Goal: Transaction & Acquisition: Obtain resource

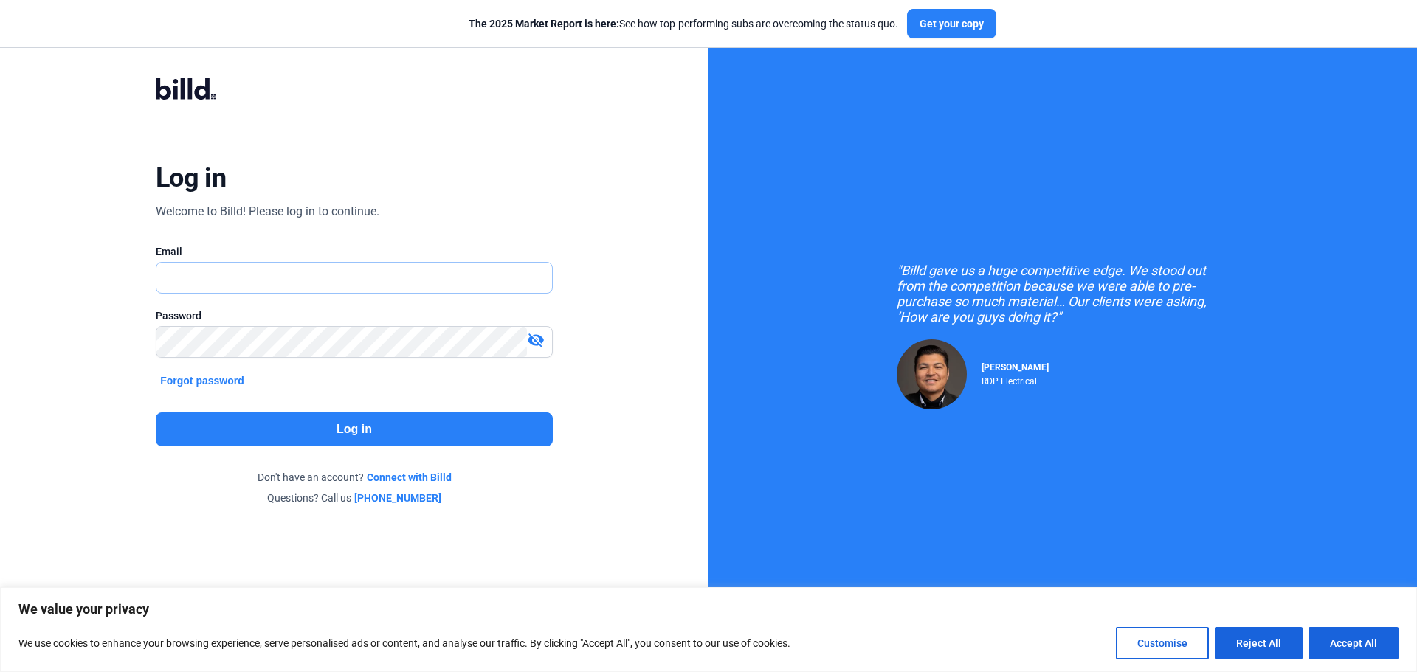
type input "[EMAIL_ADDRESS][DOMAIN_NAME]"
click at [385, 426] on button "Log in" at bounding box center [354, 430] width 397 height 34
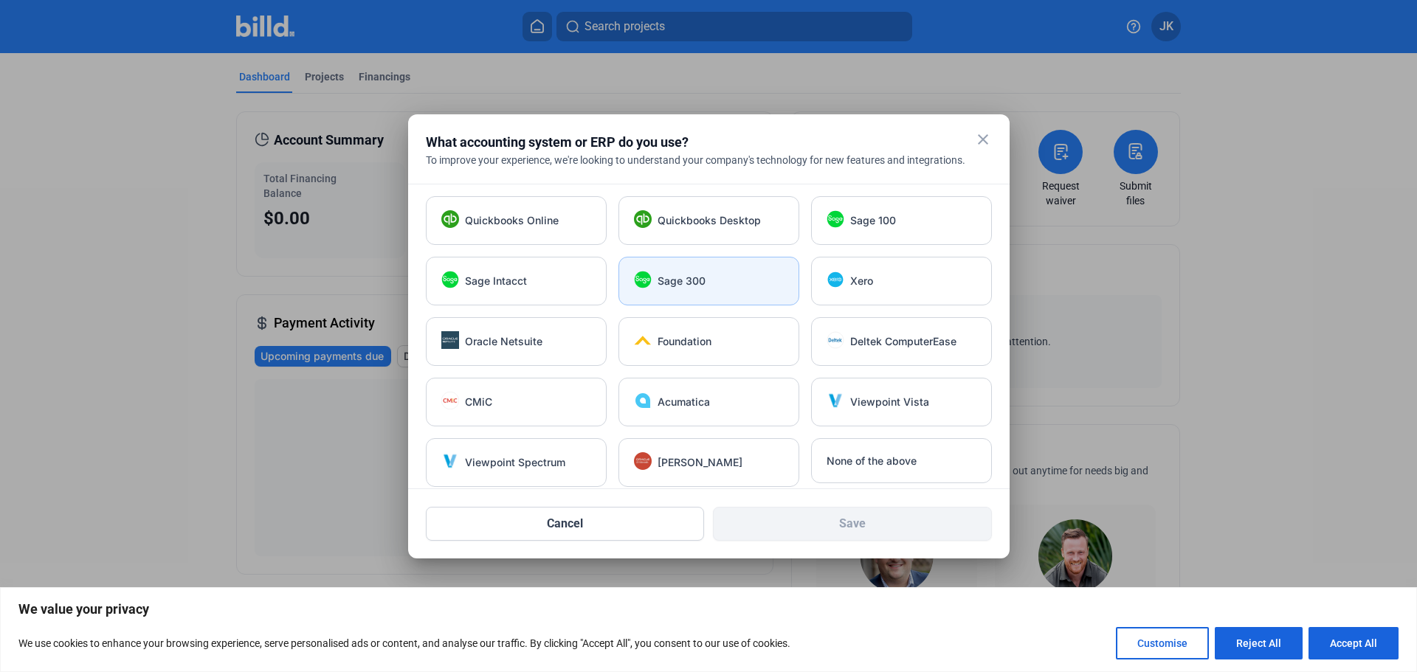
scroll to position [10, 0]
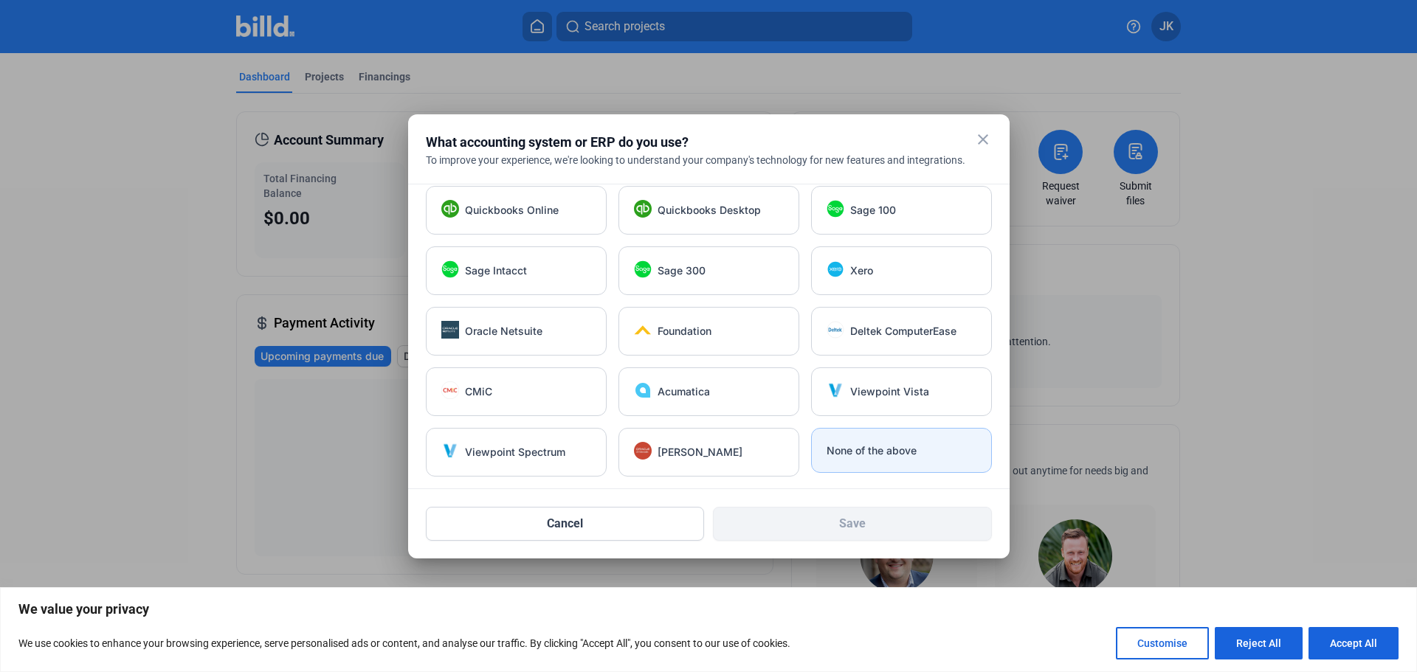
click at [850, 451] on span "None of the above" at bounding box center [872, 451] width 90 height 15
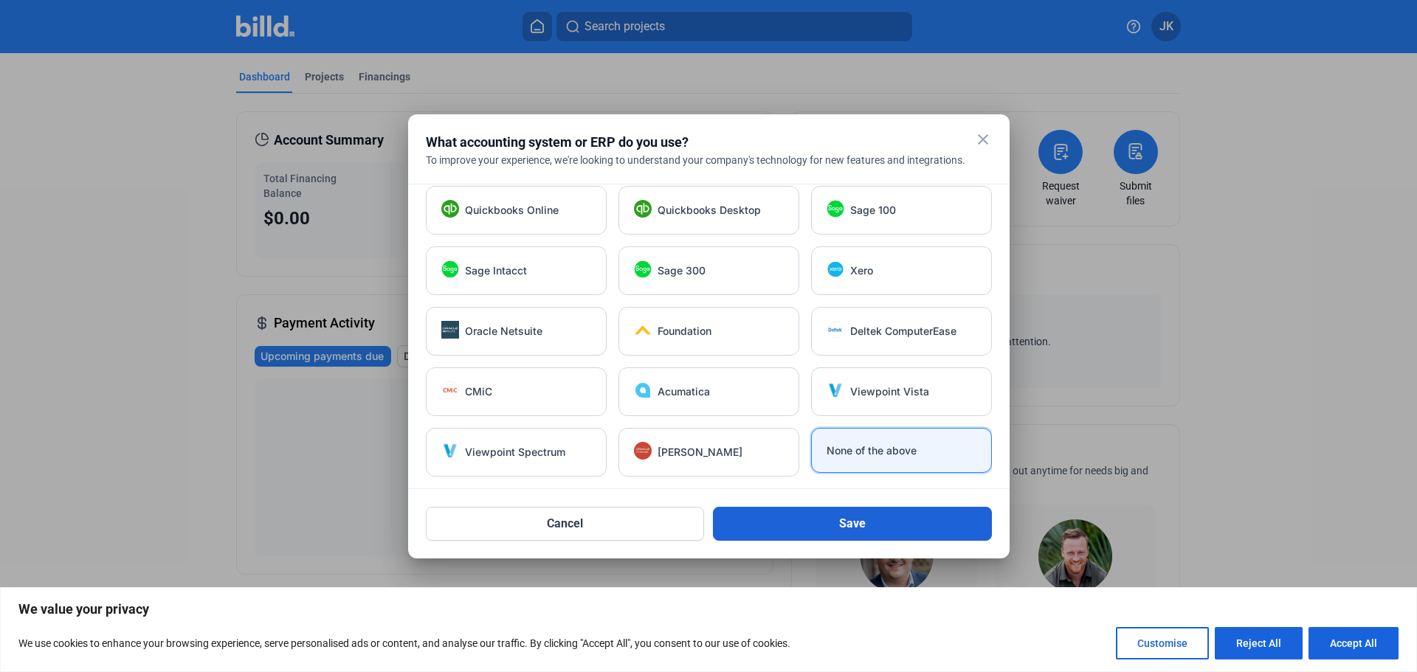
click at [849, 527] on button "Save" at bounding box center [852, 524] width 279 height 34
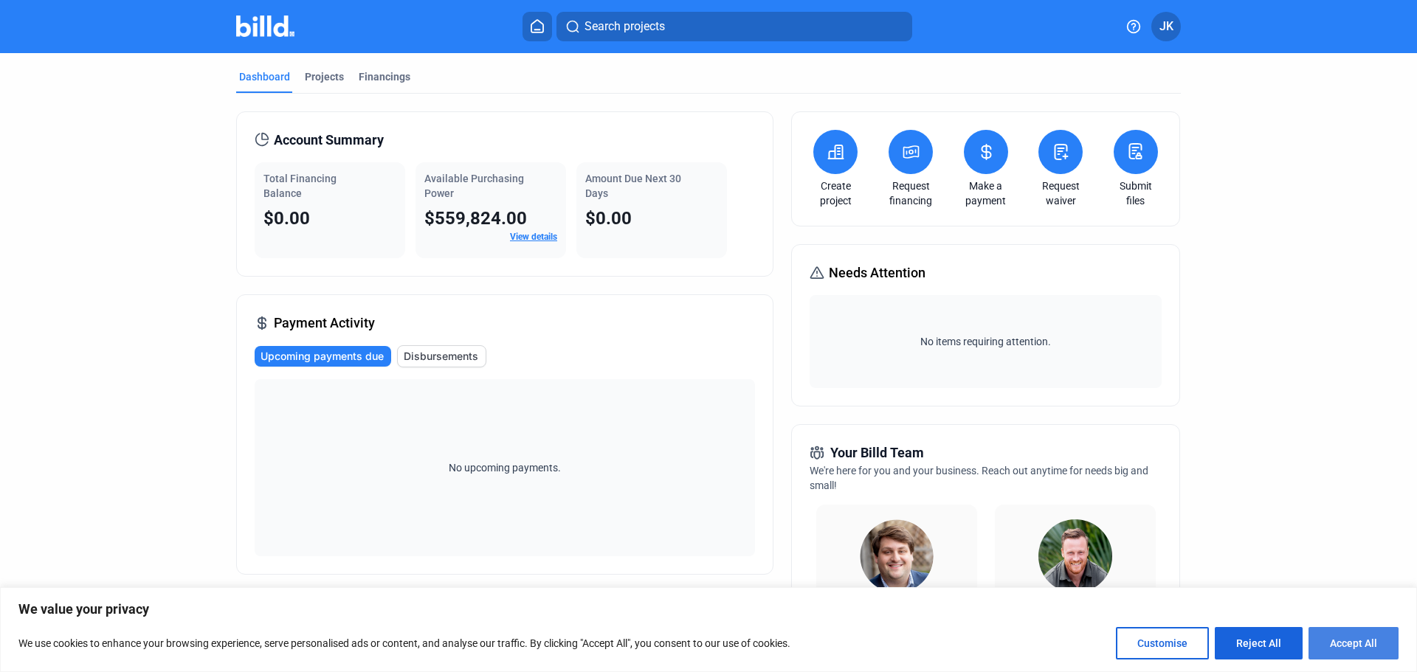
click at [1339, 651] on button "Accept All" at bounding box center [1354, 643] width 90 height 32
checkbox input "true"
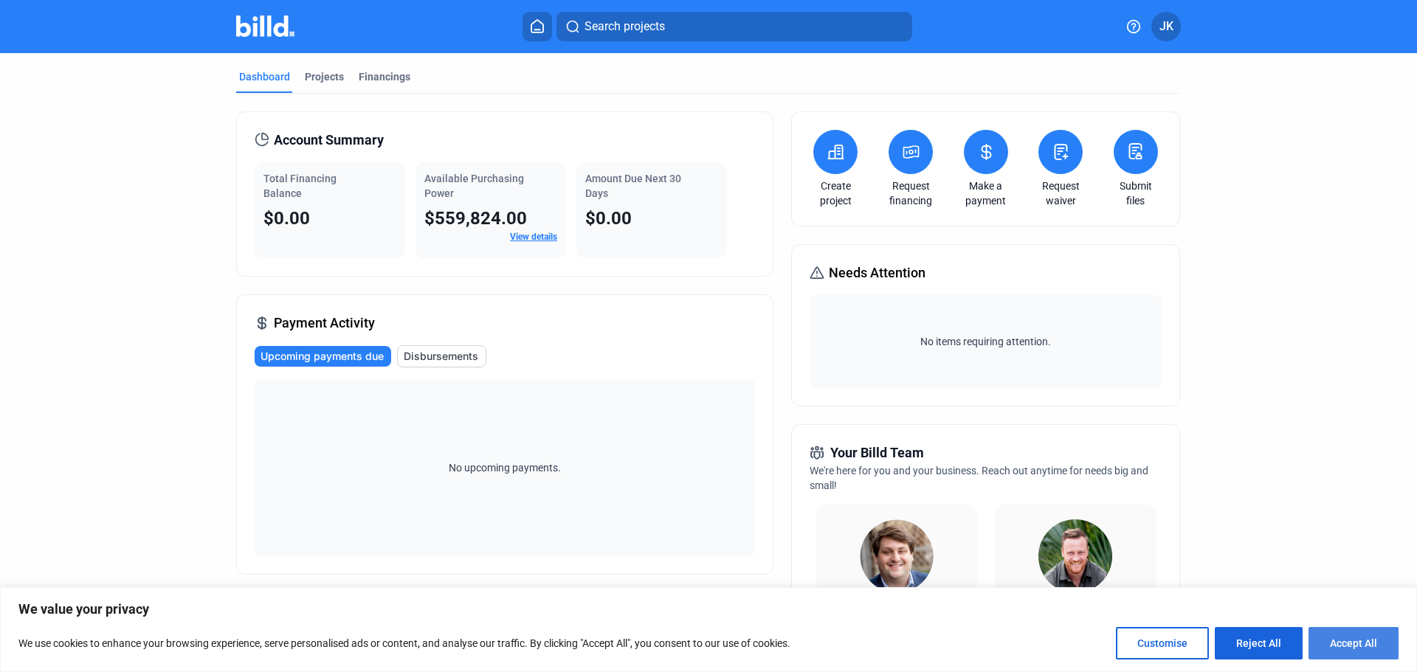
checkbox input "true"
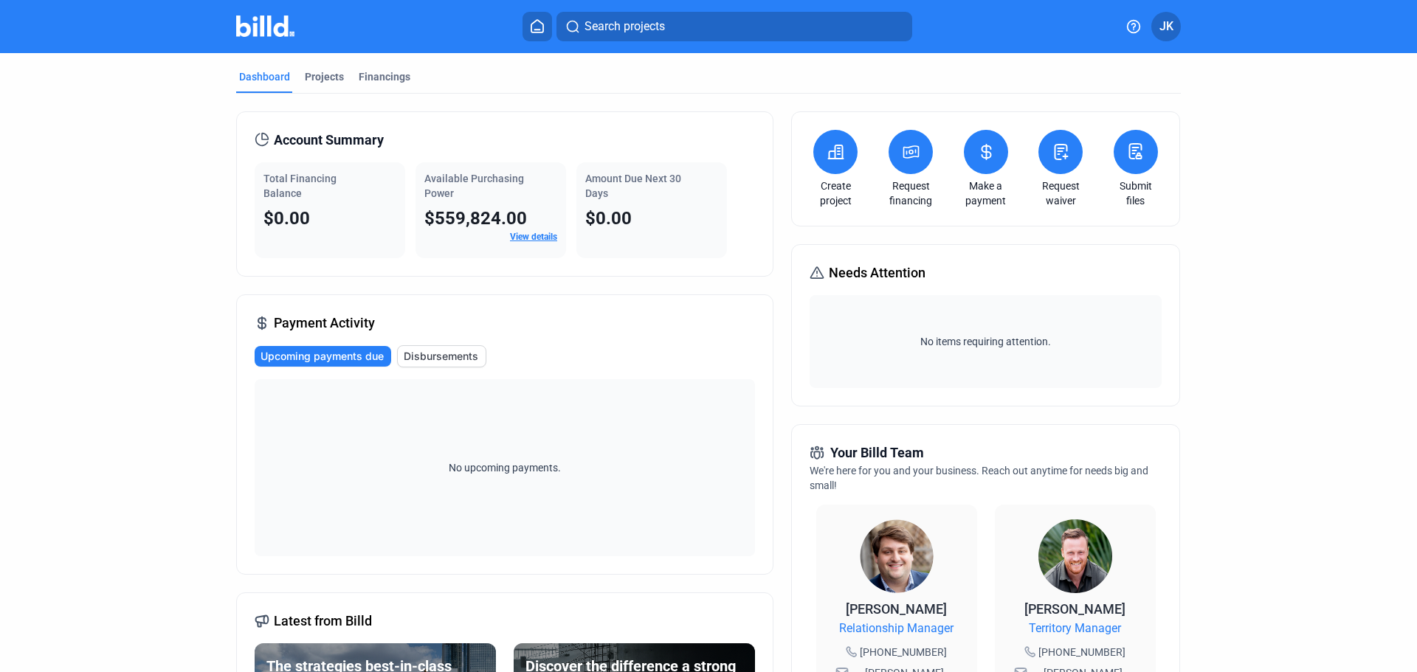
scroll to position [0, 0]
click at [538, 232] on link "View details" at bounding box center [533, 237] width 47 height 10
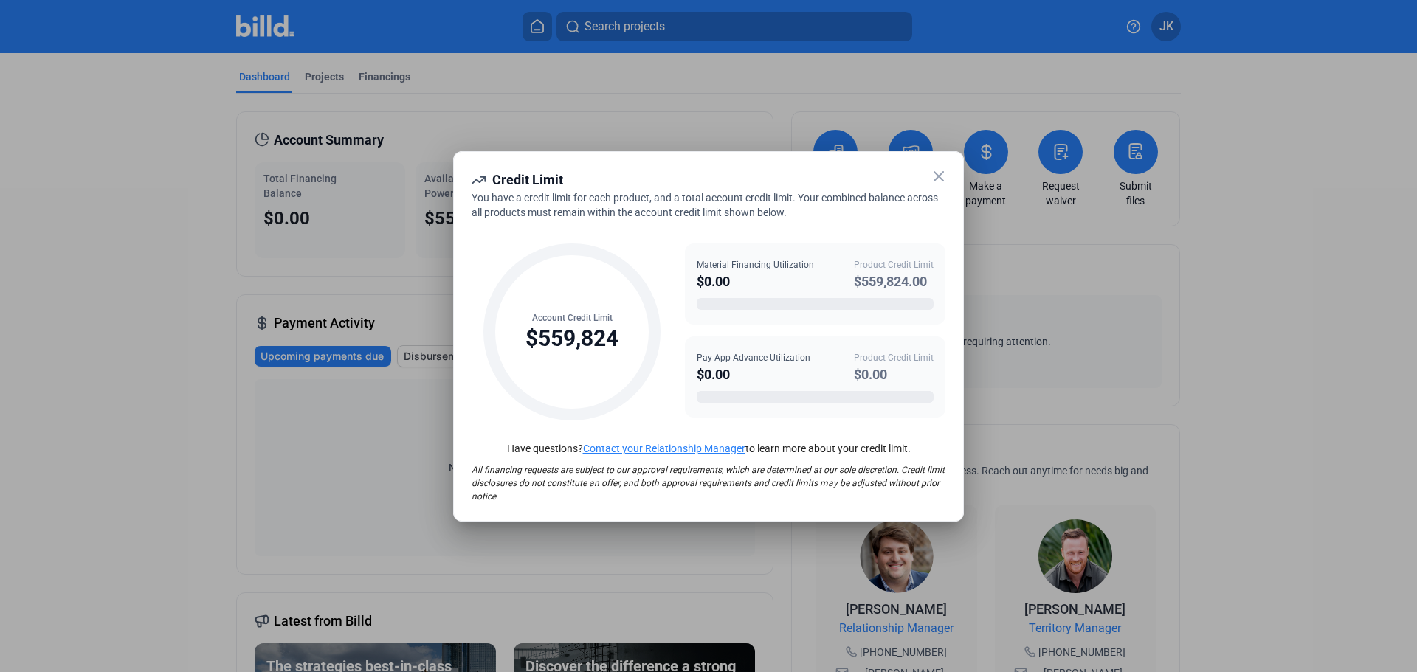
click at [943, 176] on icon at bounding box center [939, 177] width 18 height 18
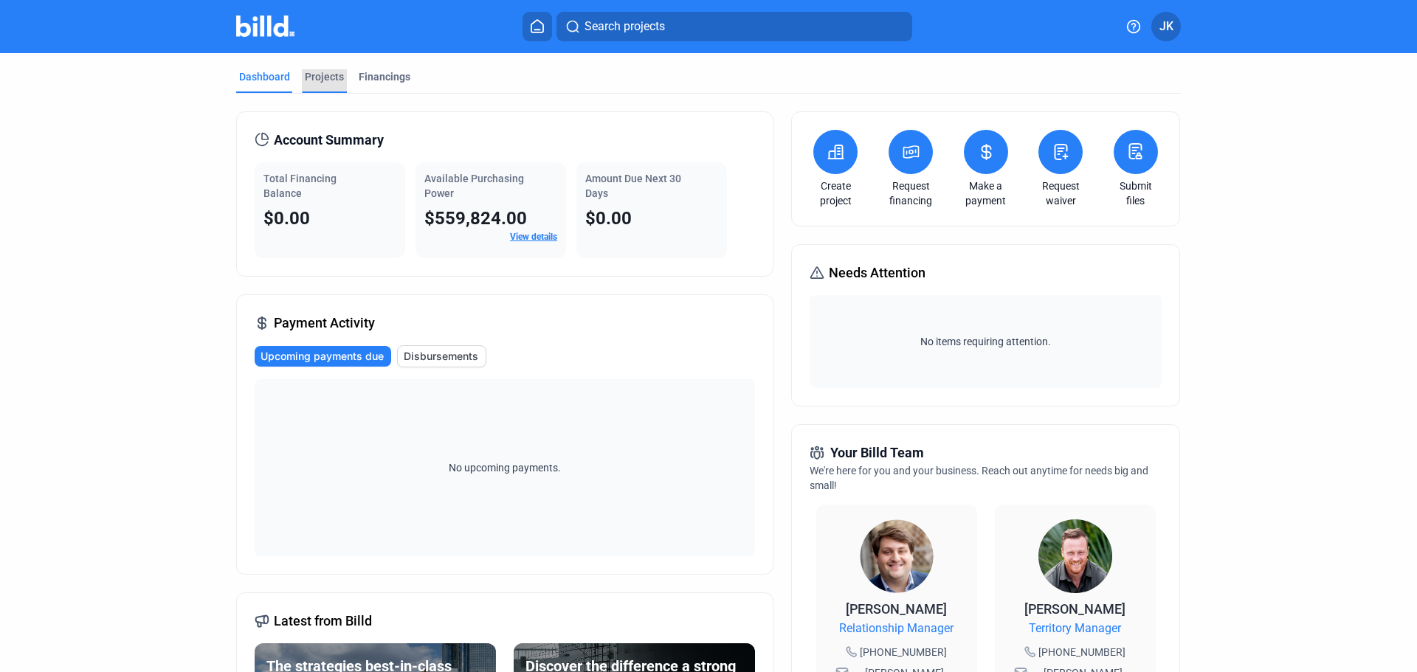
click at [326, 78] on div "Projects" at bounding box center [324, 76] width 39 height 15
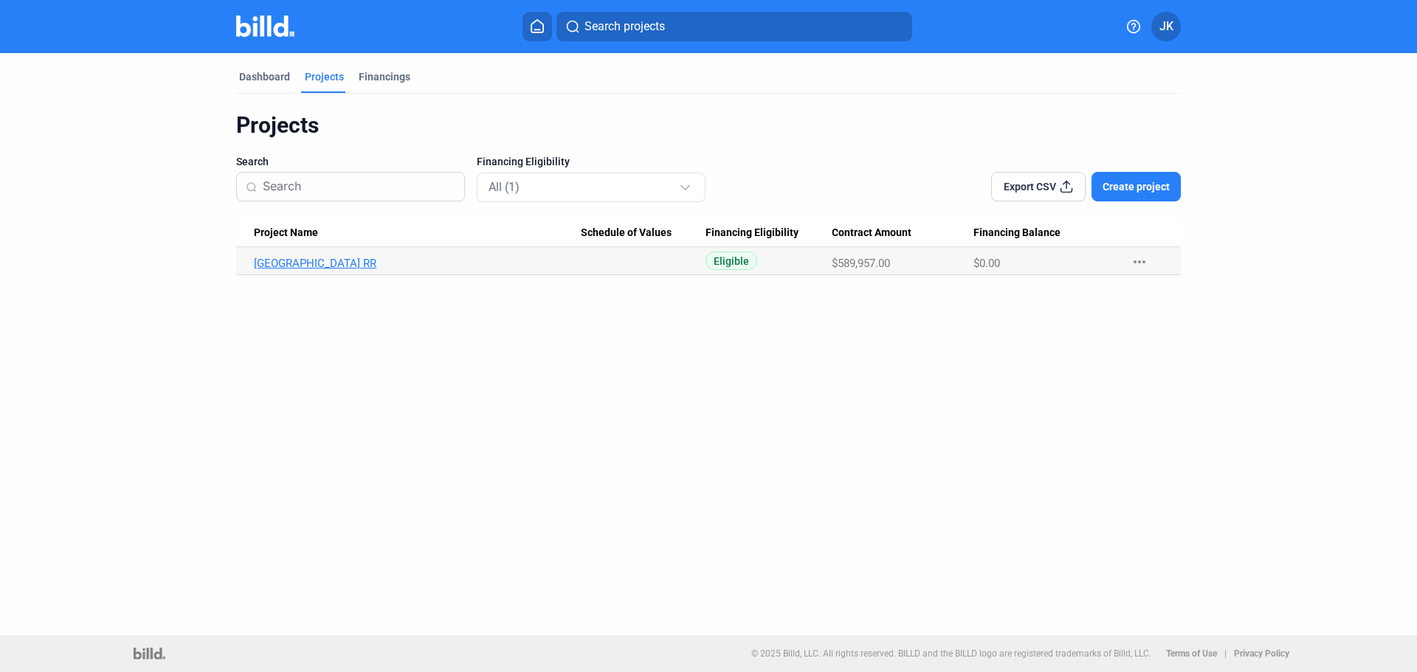
click at [400, 263] on link "[GEOGRAPHIC_DATA] RR" at bounding box center [417, 263] width 327 height 13
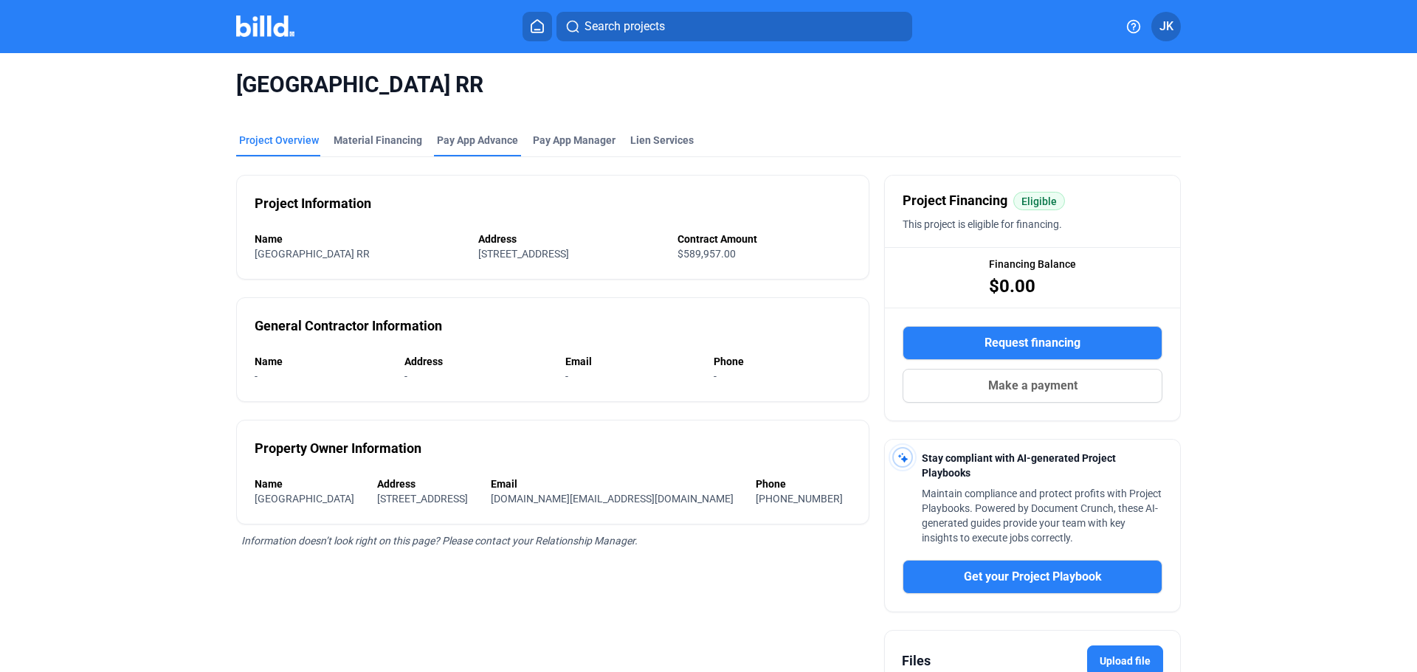
click at [488, 143] on div "Pay App Advance" at bounding box center [477, 140] width 81 height 15
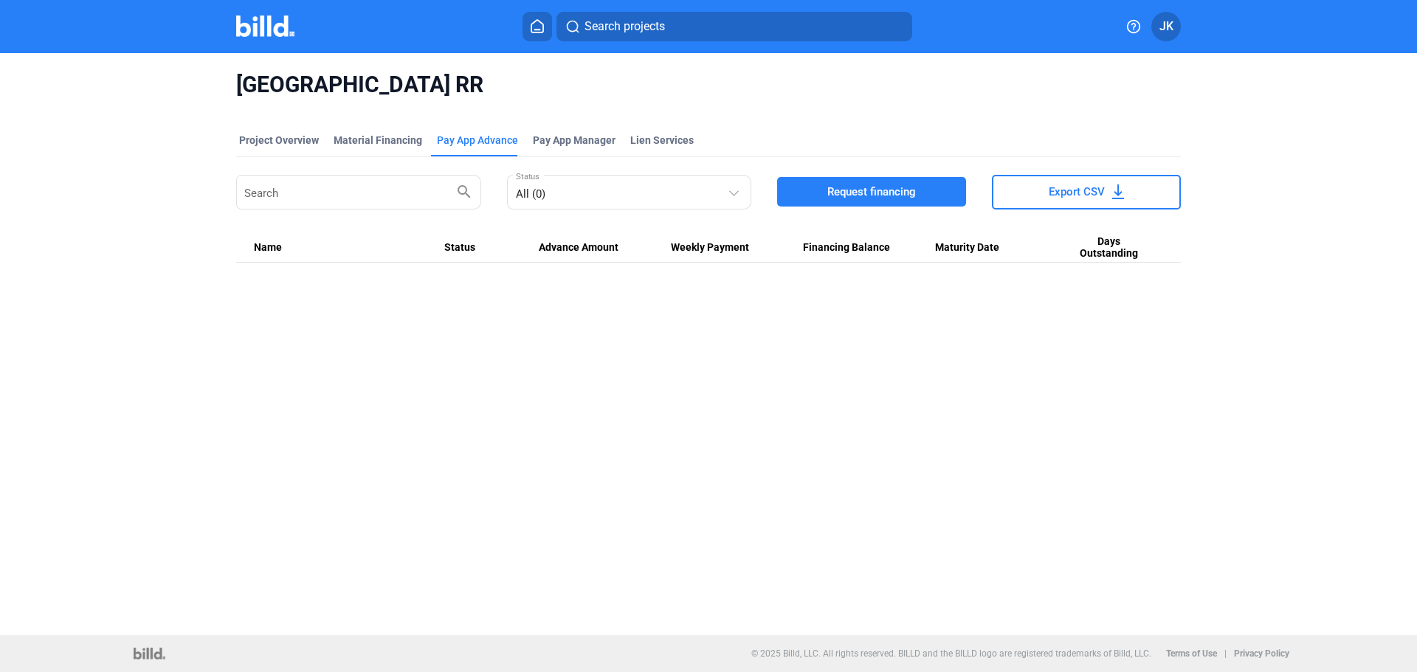
click at [838, 196] on span "Request financing" at bounding box center [871, 192] width 89 height 15
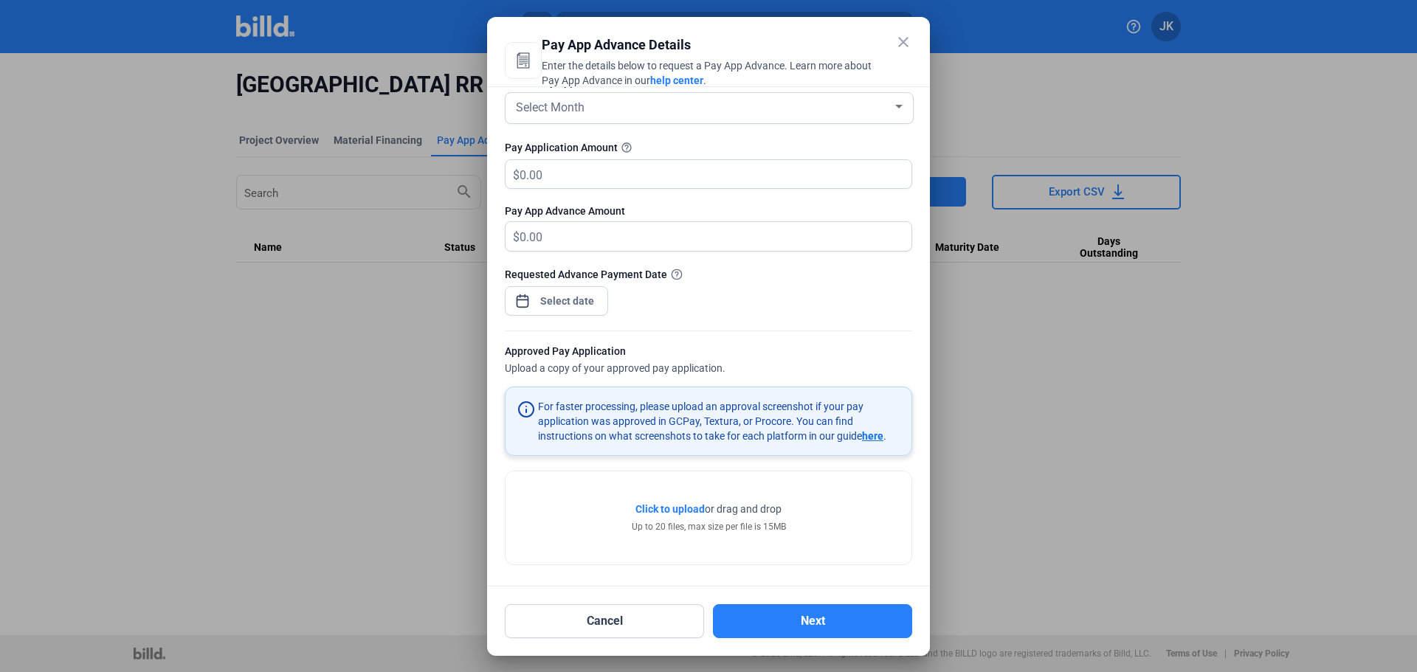
scroll to position [97, 0]
click at [908, 42] on mat-icon "close" at bounding box center [904, 42] width 18 height 18
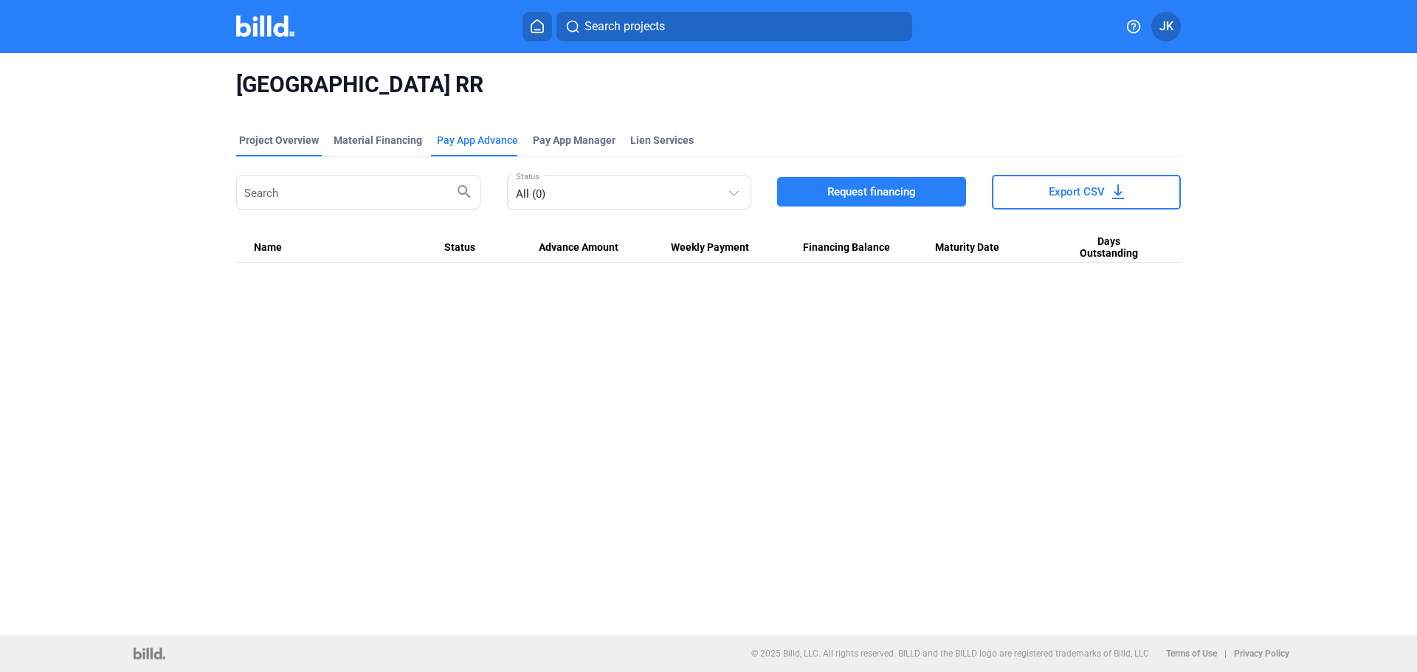
click at [289, 135] on div "Project Overview" at bounding box center [279, 140] width 80 height 15
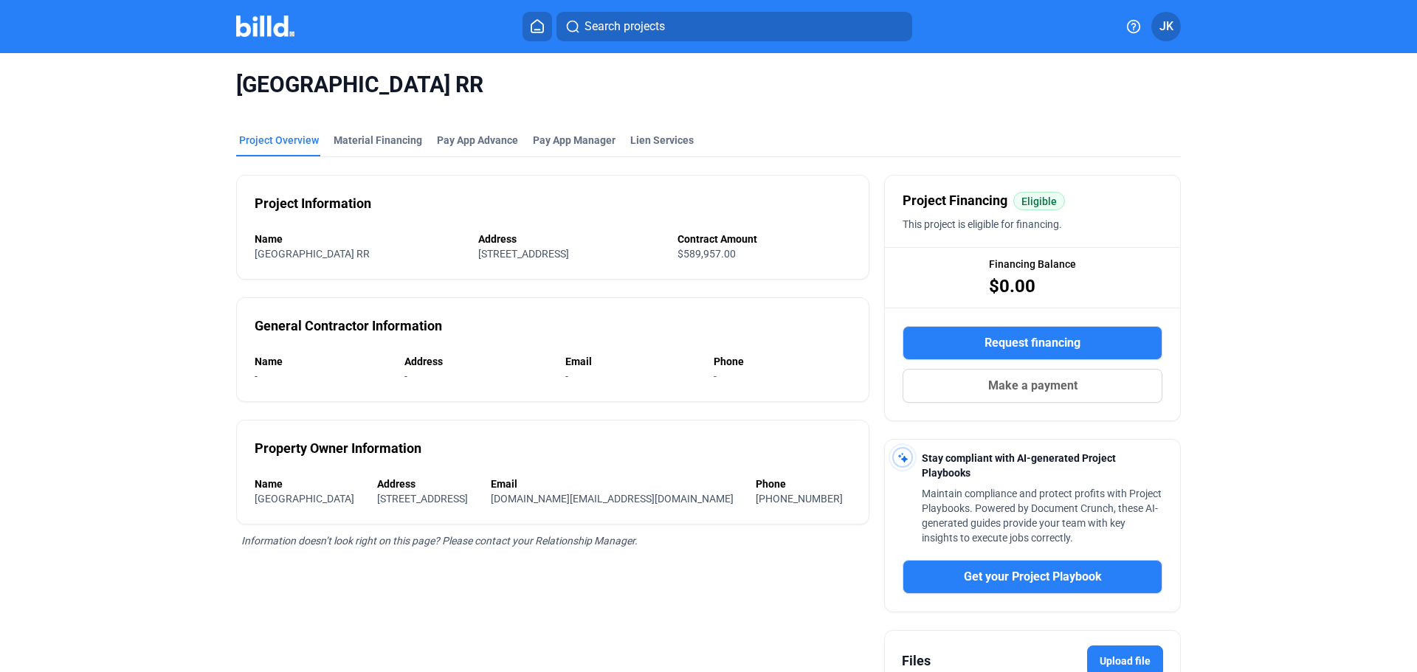
click at [534, 23] on icon at bounding box center [537, 26] width 12 height 13
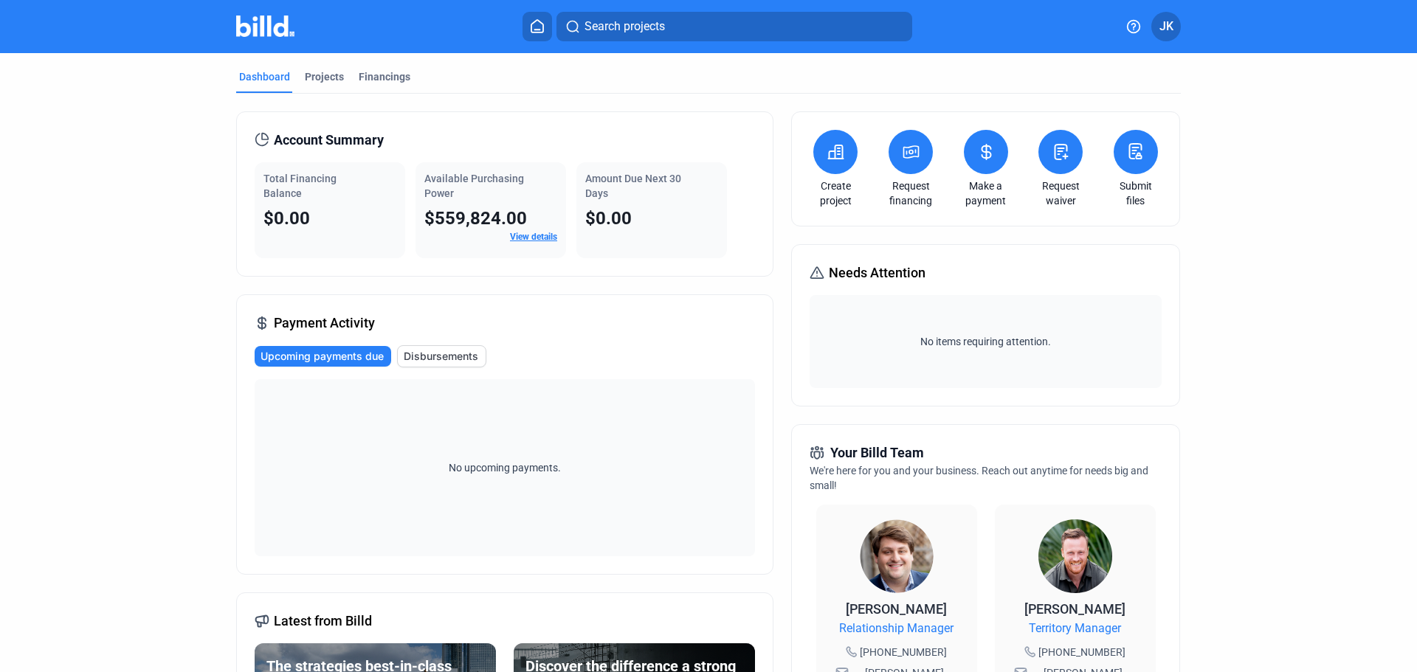
click at [522, 238] on link "View details" at bounding box center [533, 237] width 47 height 10
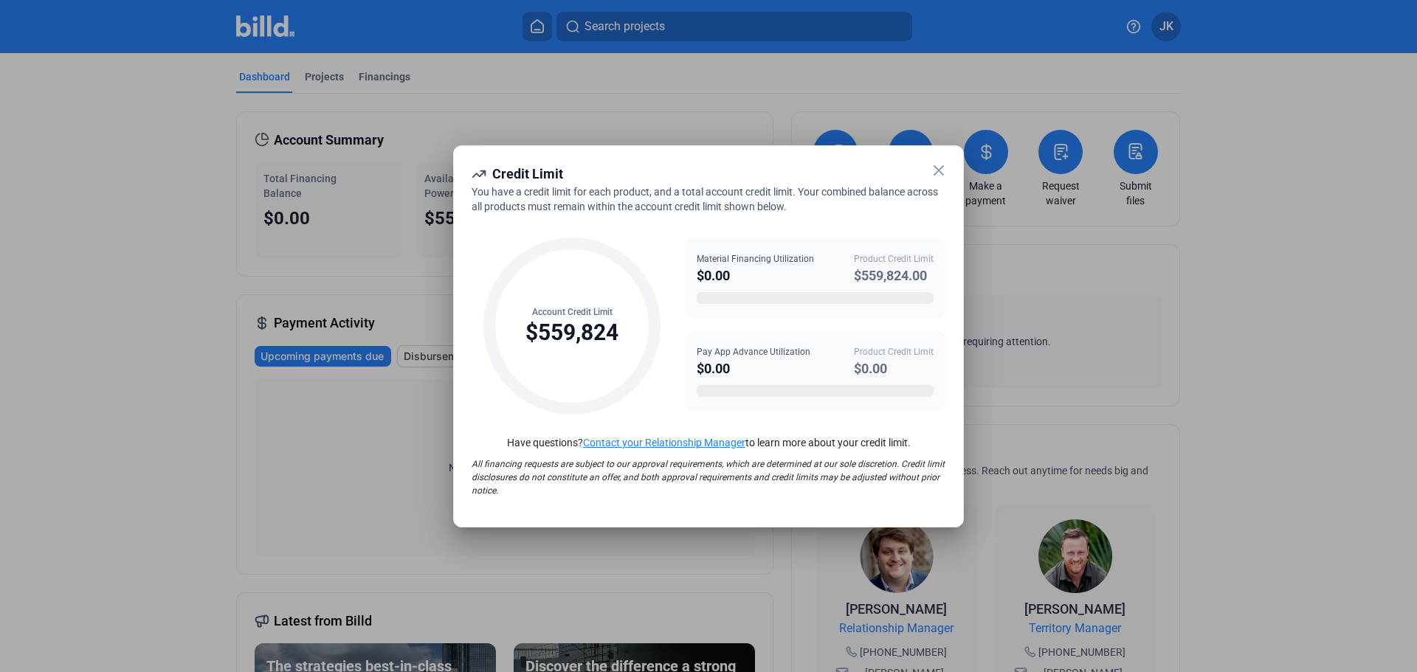
click at [1016, 192] on div at bounding box center [708, 336] width 1417 height 672
click at [935, 173] on icon at bounding box center [939, 171] width 18 height 18
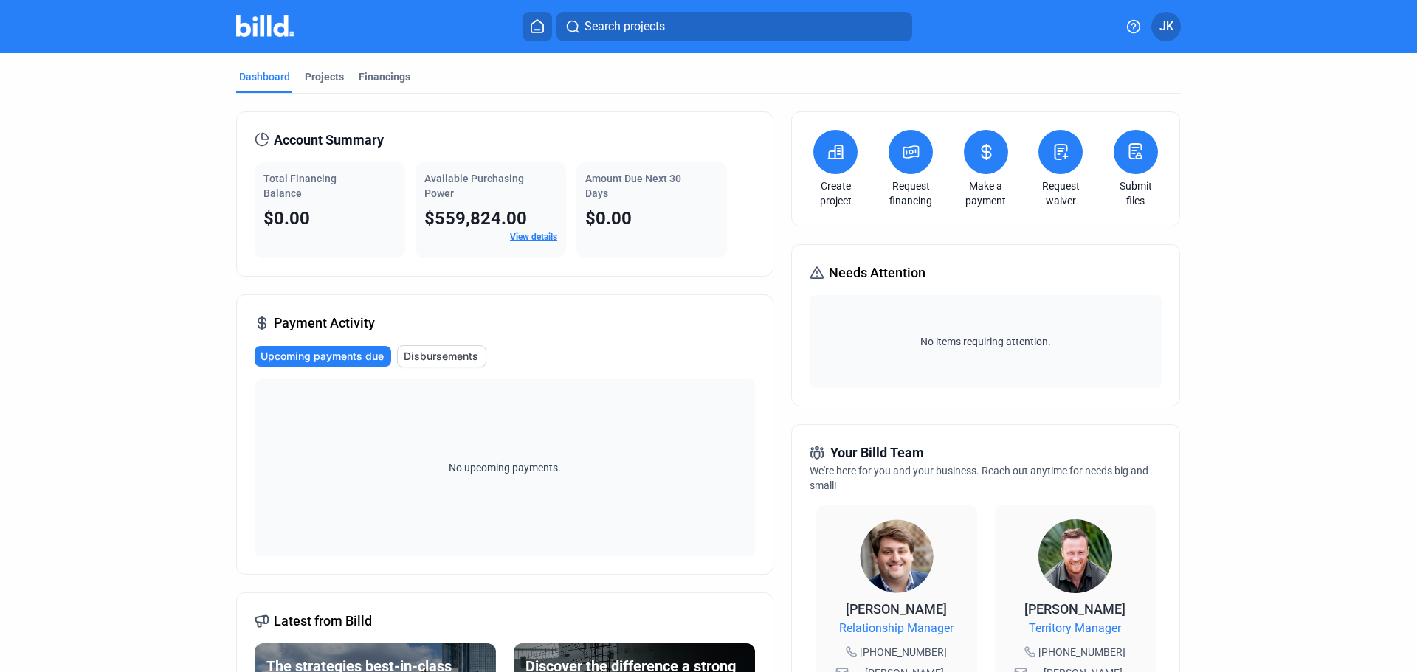
click at [909, 162] on button at bounding box center [911, 152] width 44 height 44
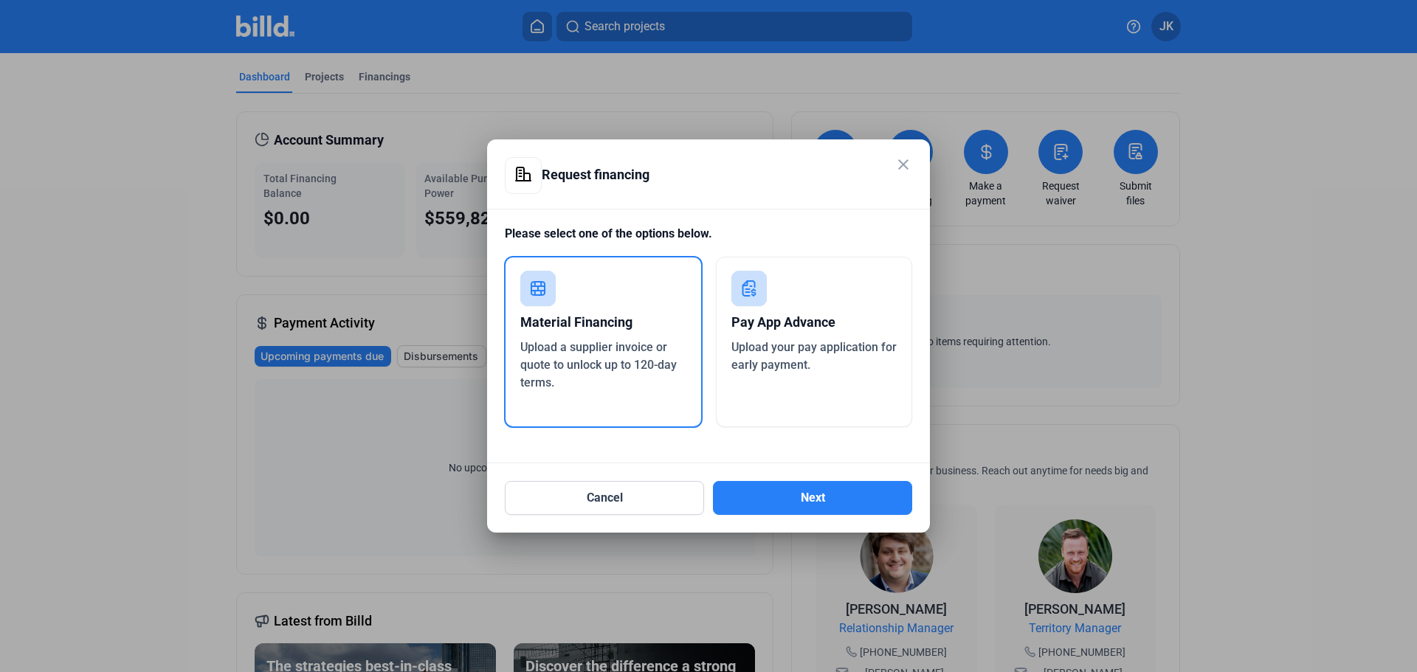
click at [834, 321] on div "Pay App Advance" at bounding box center [814, 322] width 166 height 32
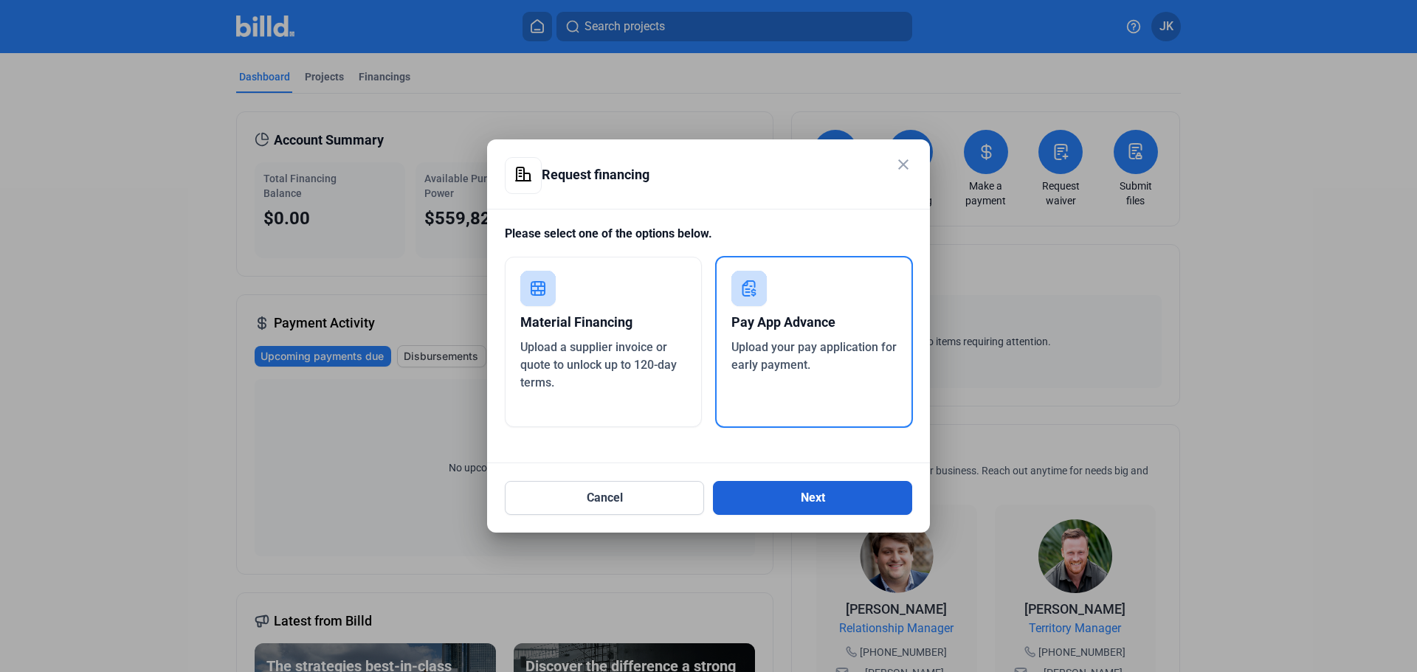
click at [822, 496] on button "Next" at bounding box center [812, 498] width 199 height 34
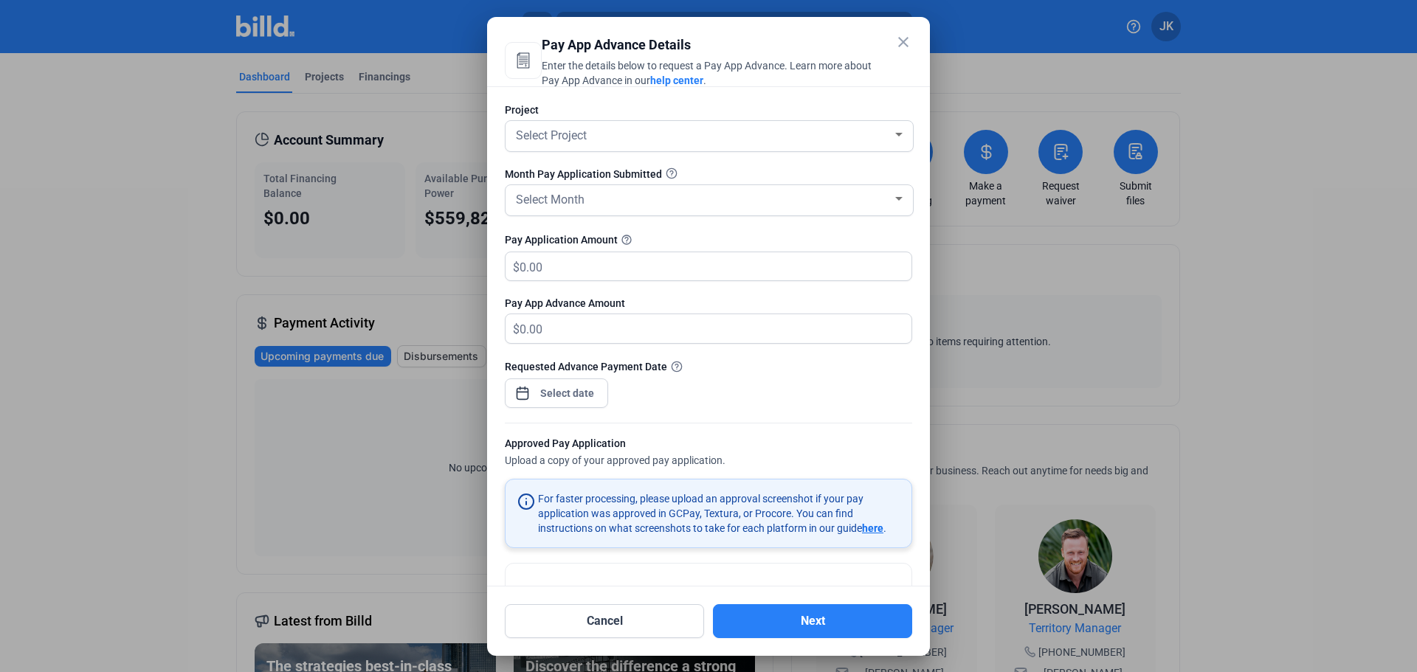
click at [899, 39] on mat-icon "close" at bounding box center [904, 42] width 18 height 18
